Goal: Navigation & Orientation: Find specific page/section

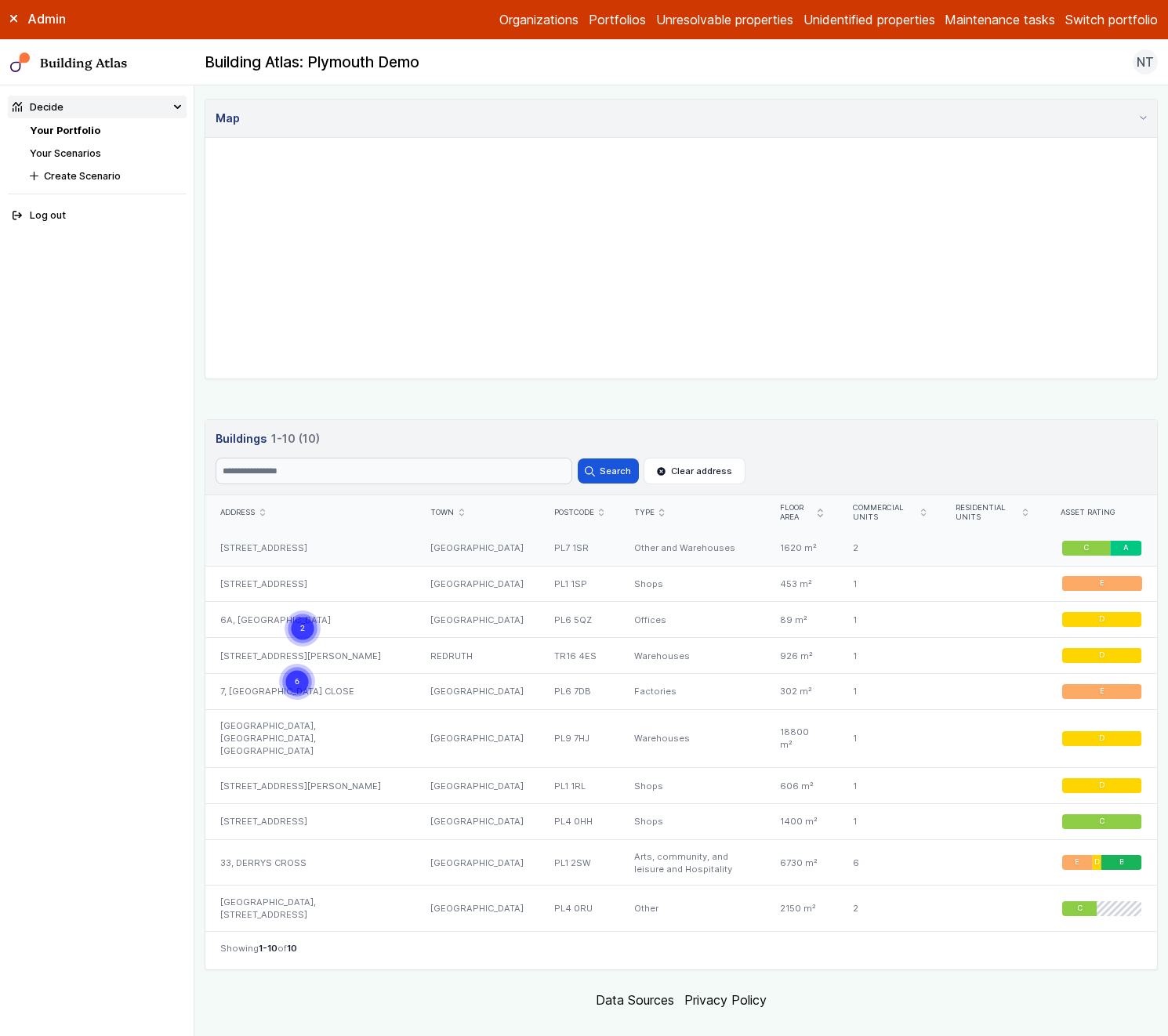
scroll to position [582, 0]
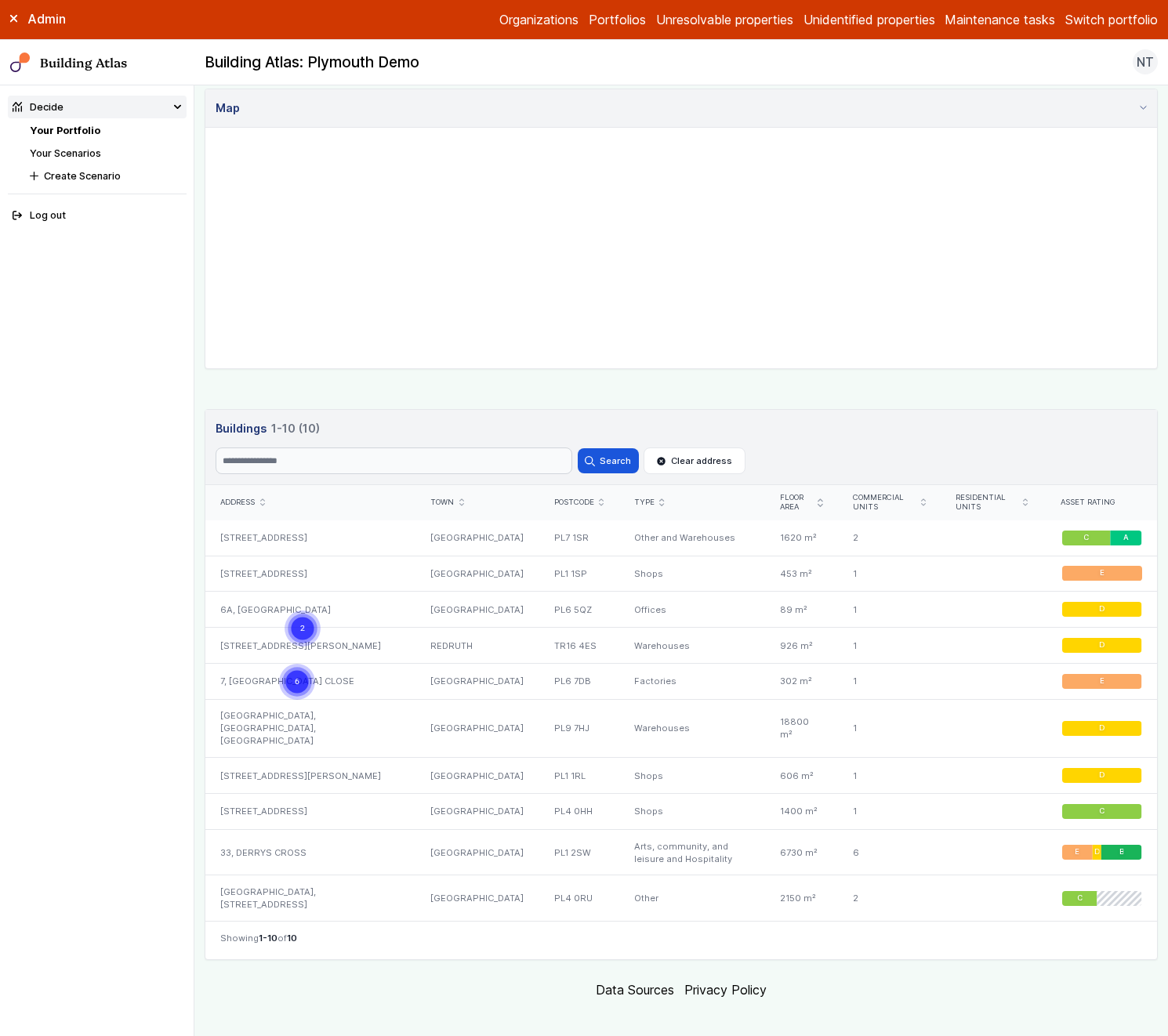
click at [72, 152] on link "Your Scenarios" at bounding box center [65, 153] width 72 height 12
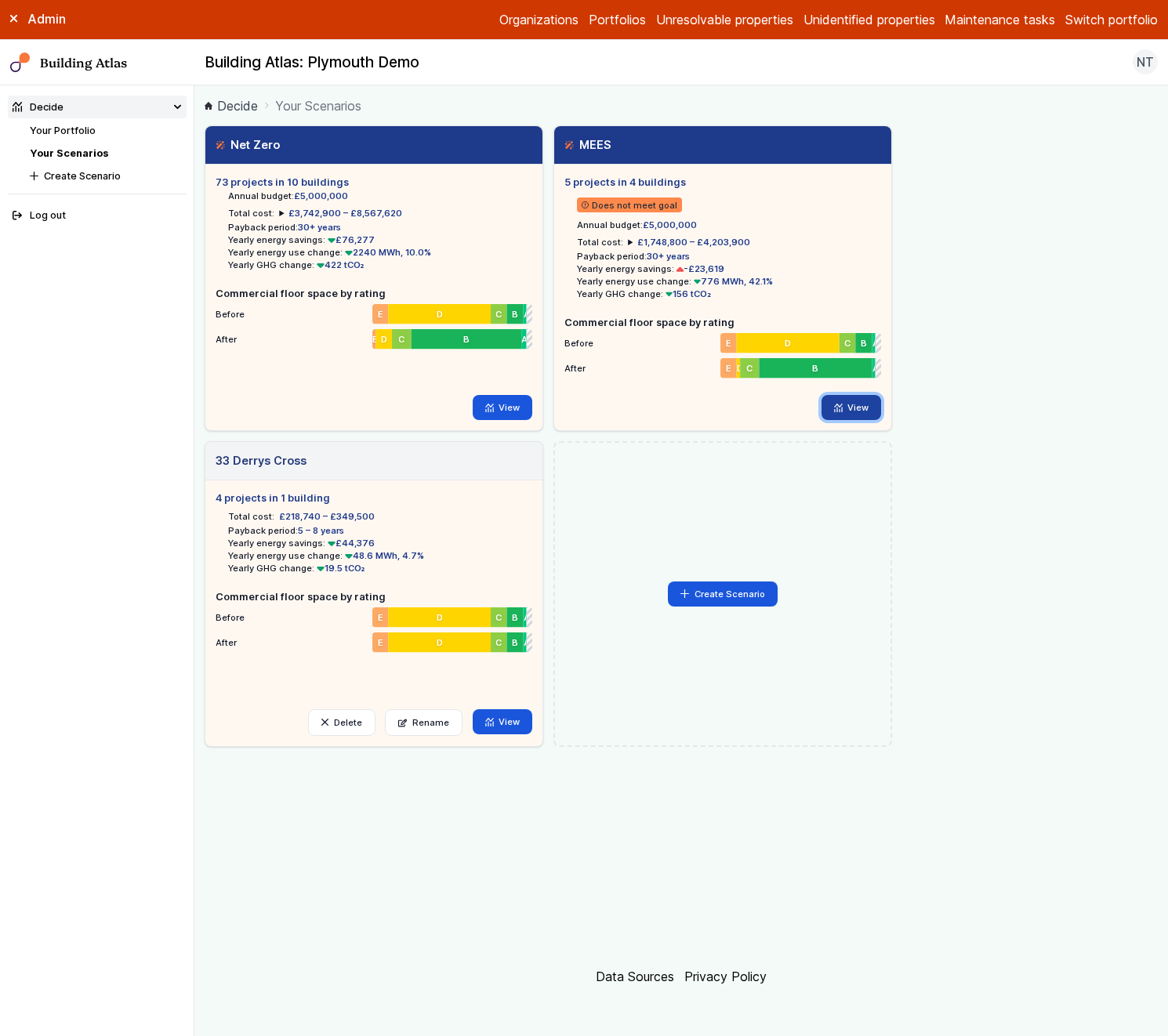
click at [852, 415] on link "View" at bounding box center [852, 407] width 61 height 25
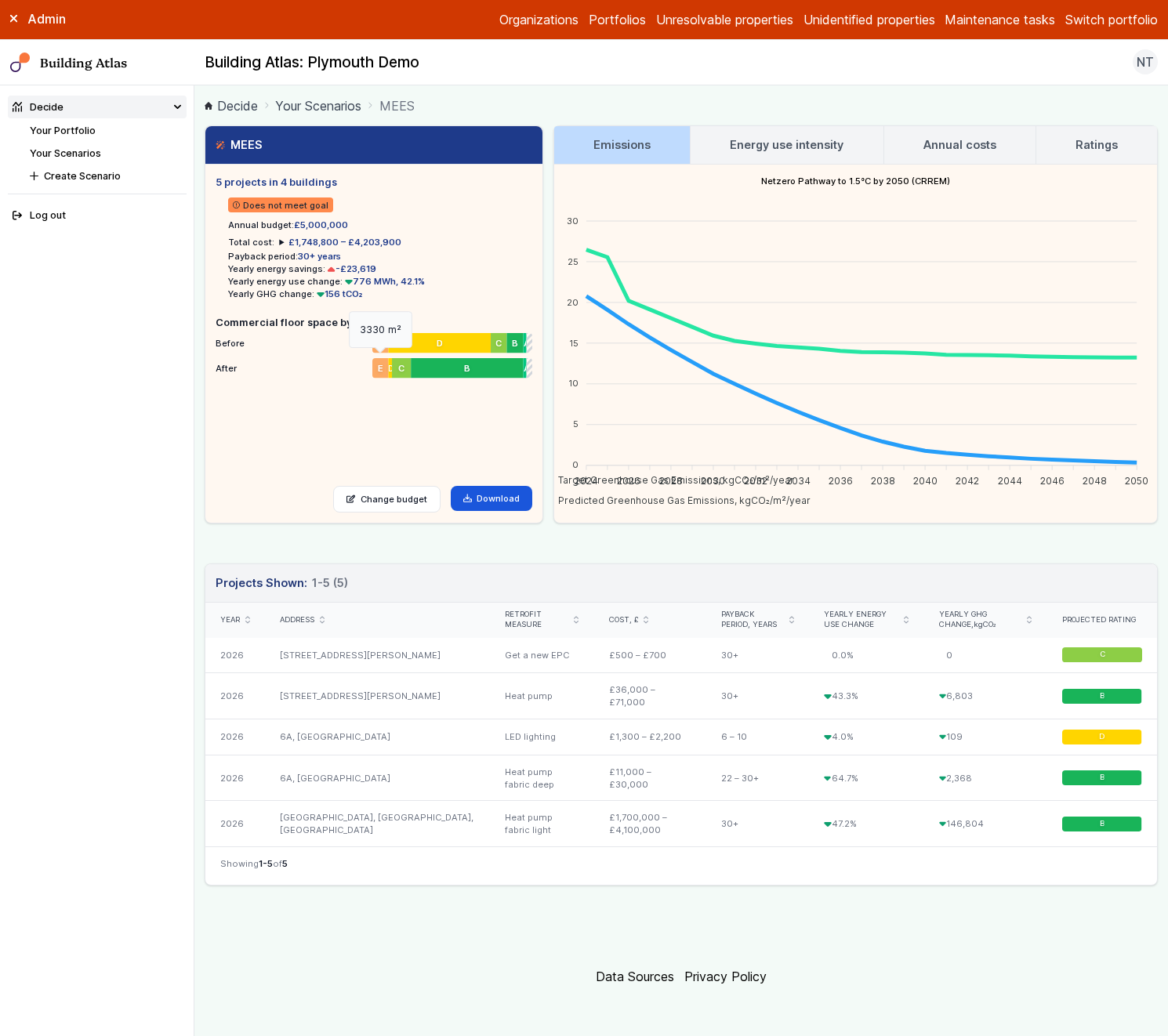
click at [380, 366] on span "E" at bounding box center [380, 368] width 6 height 13
click at [72, 148] on link "Your Scenarios" at bounding box center [65, 153] width 72 height 12
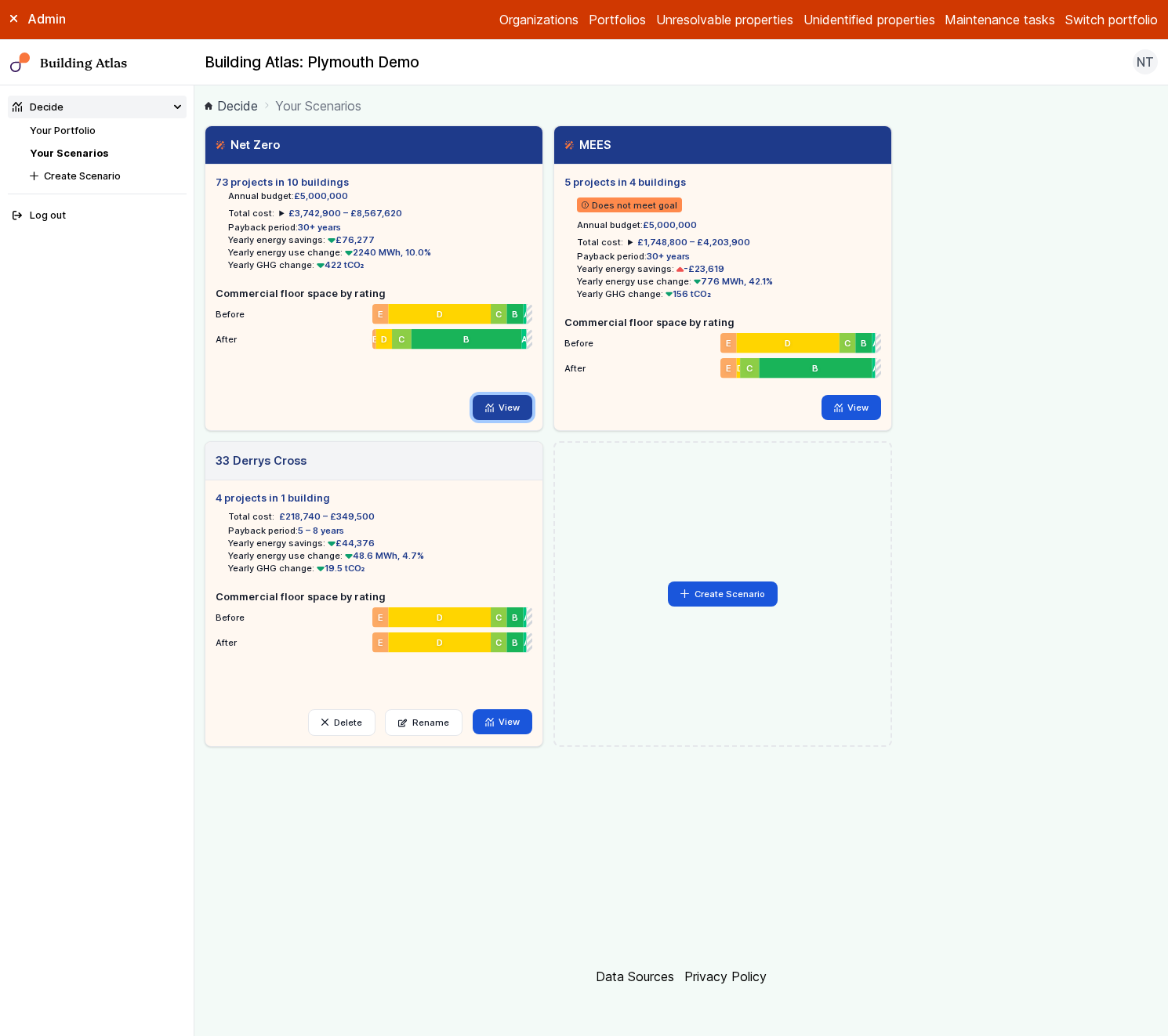
click at [510, 413] on link "View" at bounding box center [503, 407] width 61 height 25
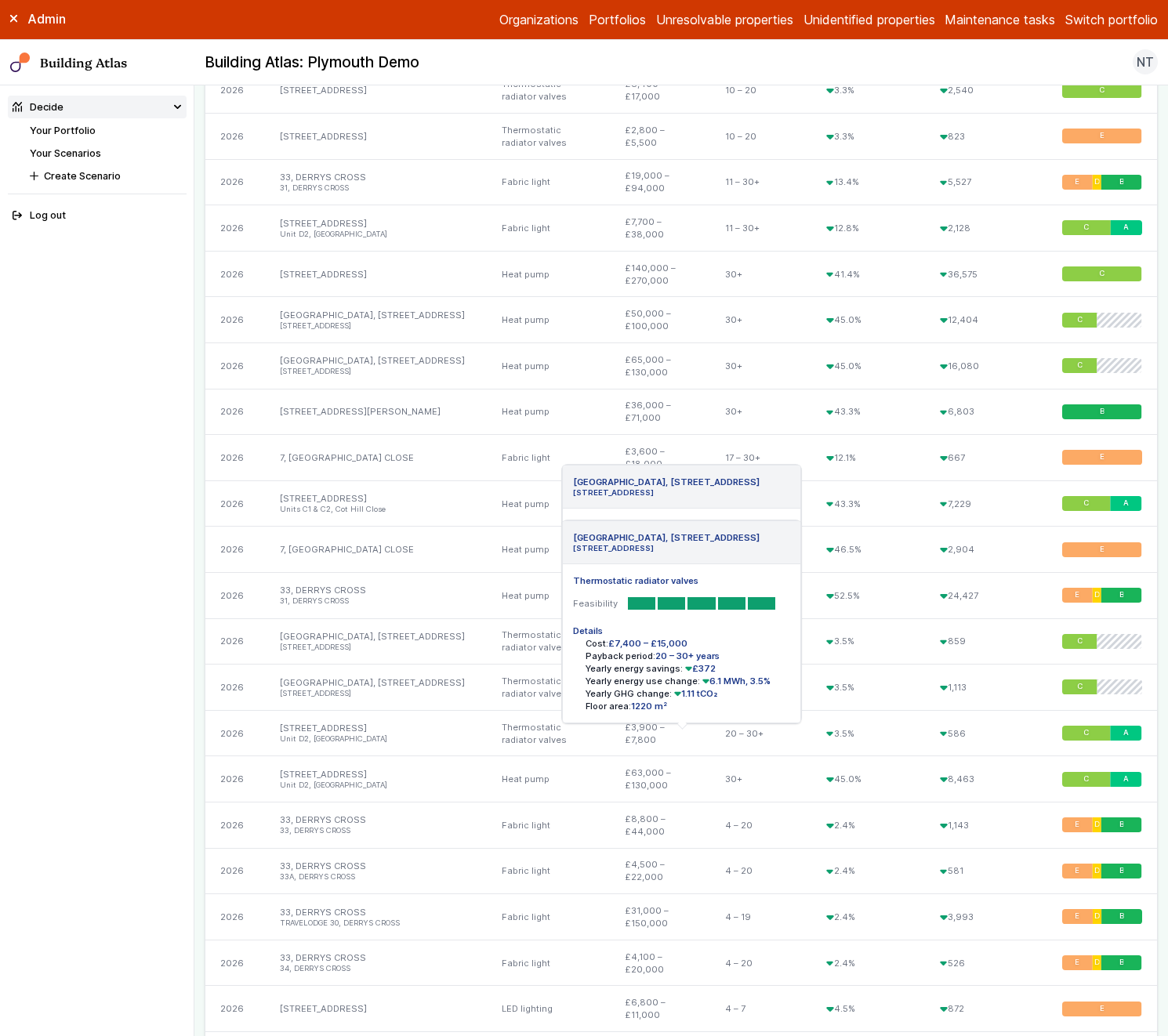
scroll to position [2032, 0]
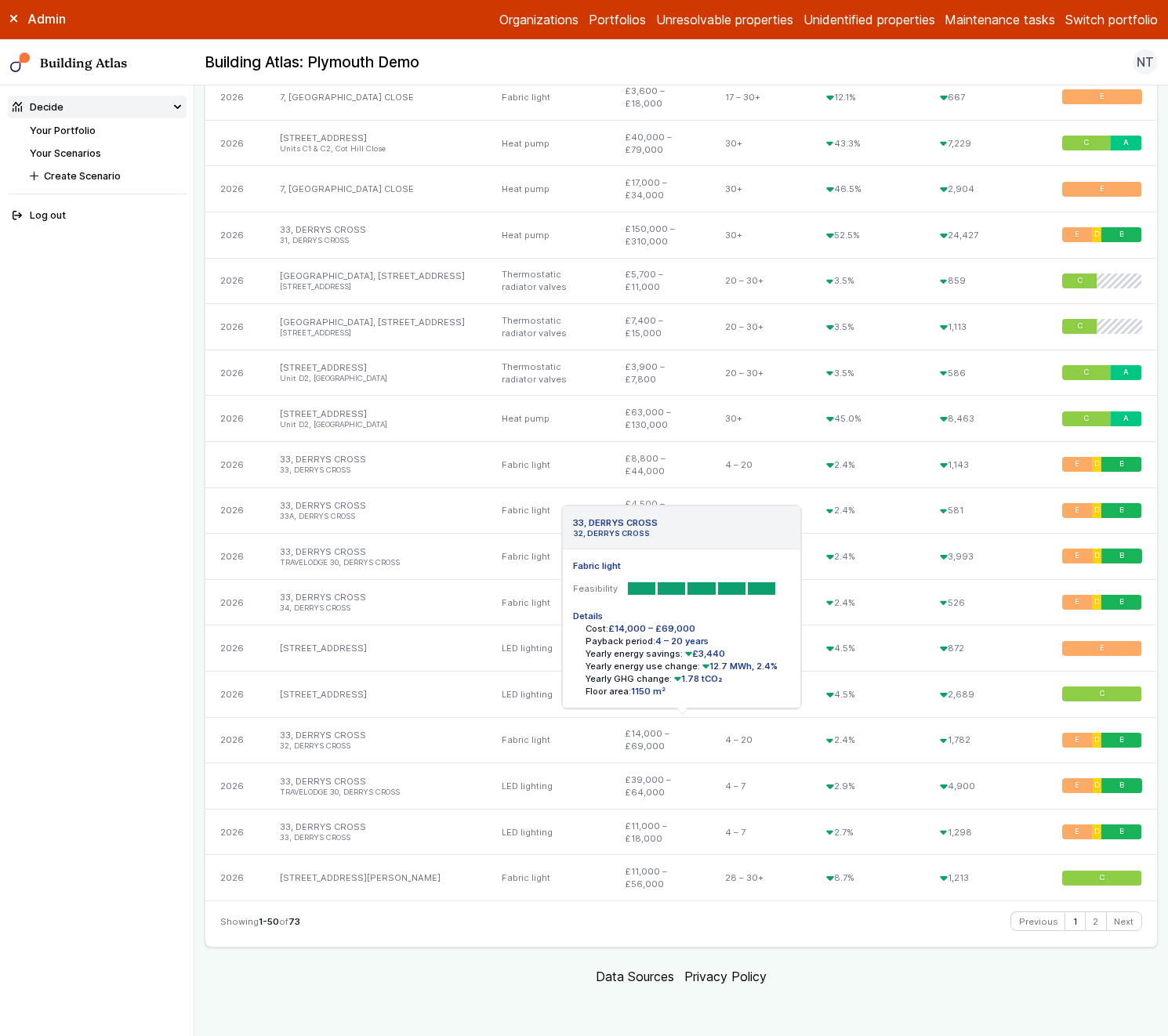
click at [321, 740] on link "33, DERRYS CROSS 32, DERRYS CROSS" at bounding box center [375, 741] width 191 height 22
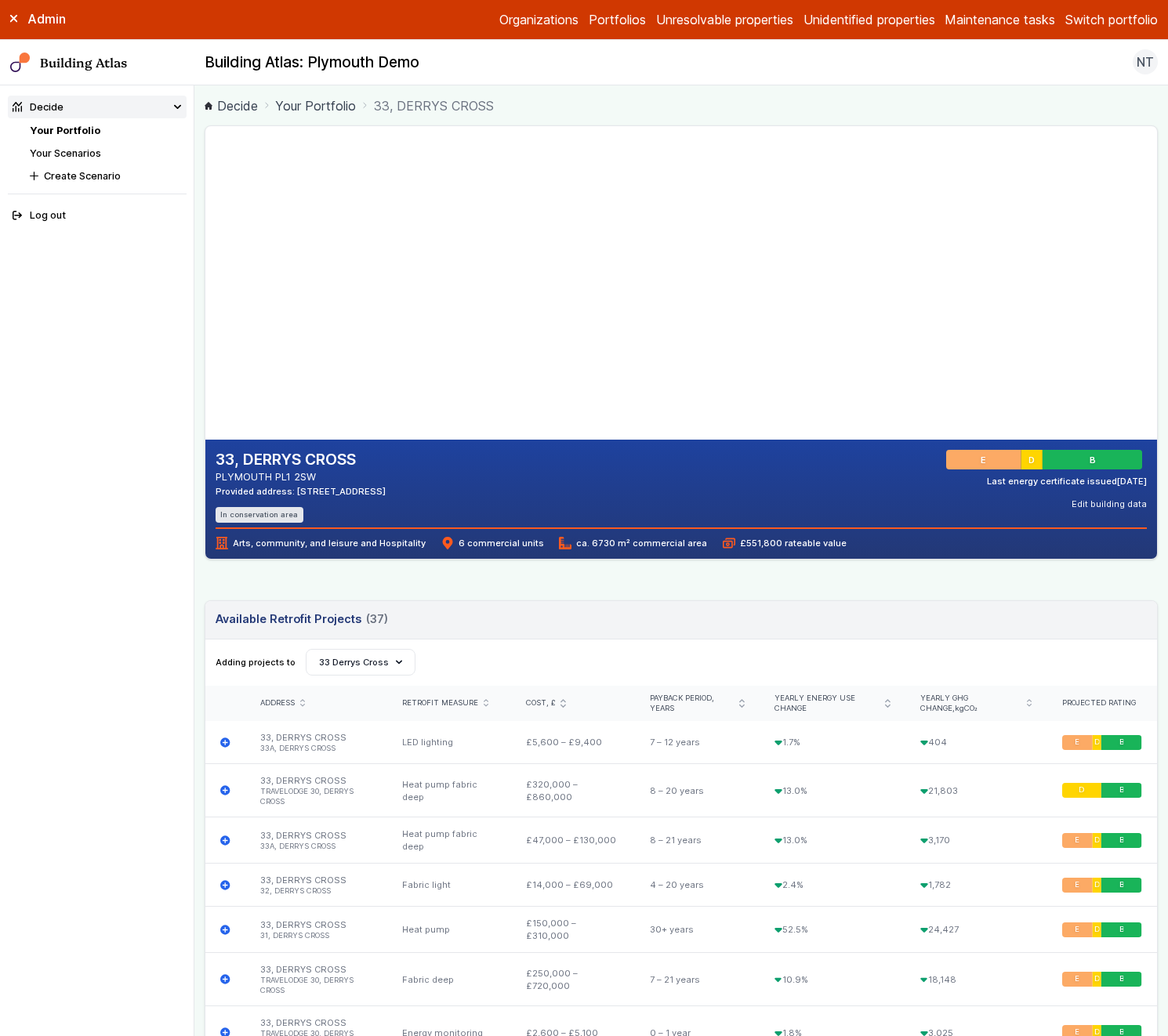
click at [55, 154] on link "Your Scenarios" at bounding box center [65, 153] width 72 height 12
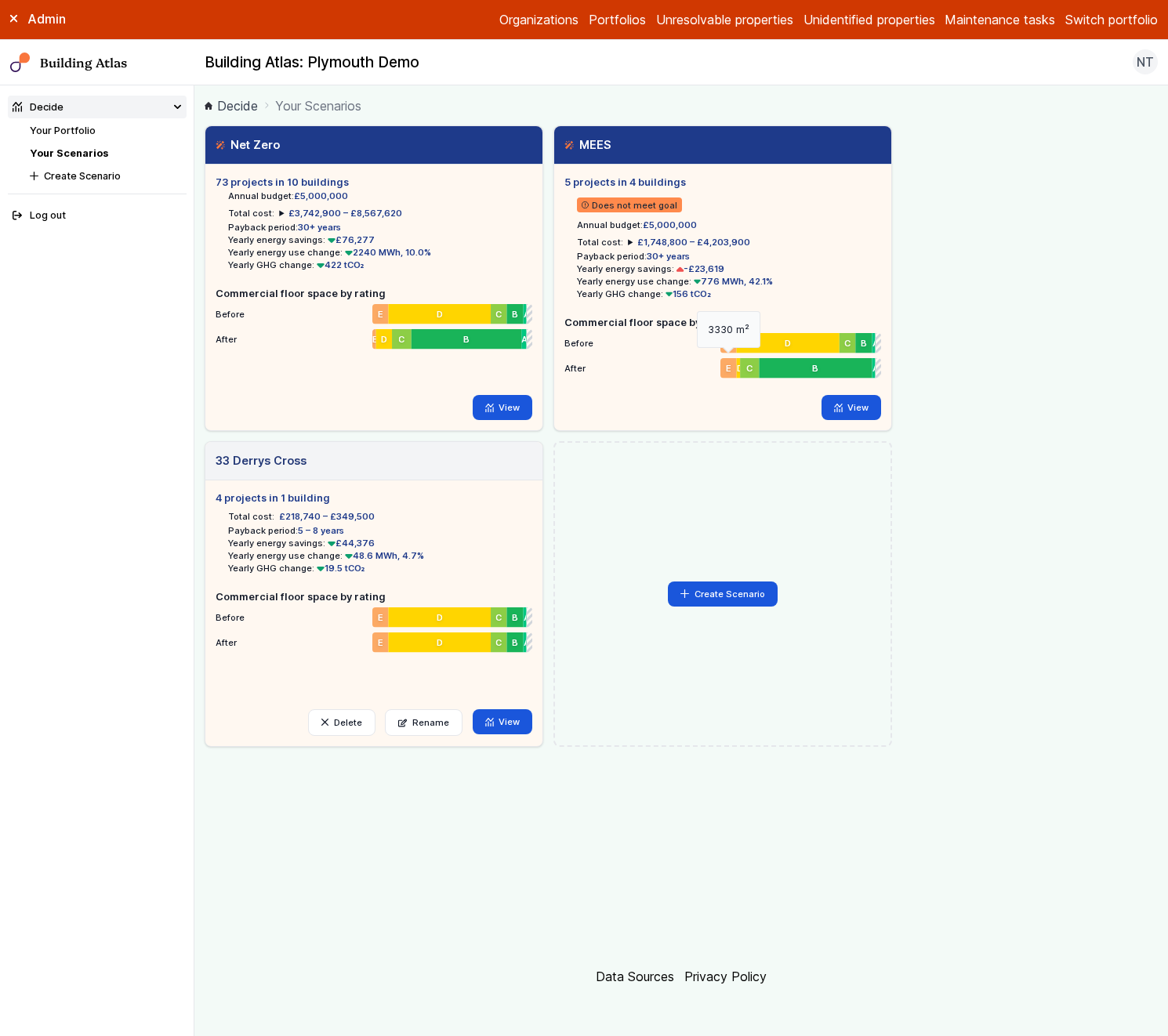
click at [726, 365] on span "E" at bounding box center [729, 368] width 6 height 13
click at [56, 127] on link "Your Portfolio" at bounding box center [62, 130] width 66 height 12
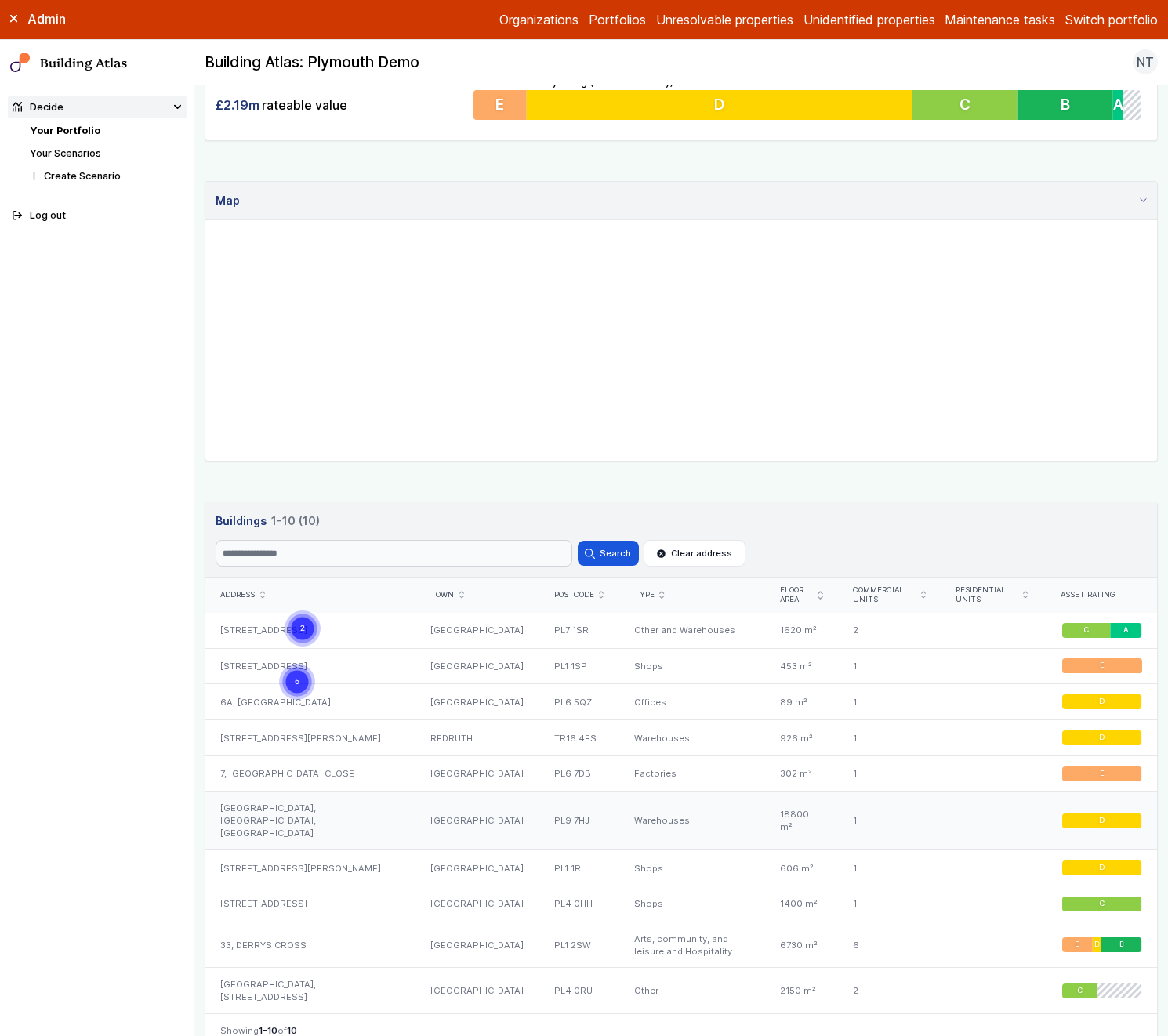
scroll to position [491, 0]
